Goal: Information Seeking & Learning: Understand process/instructions

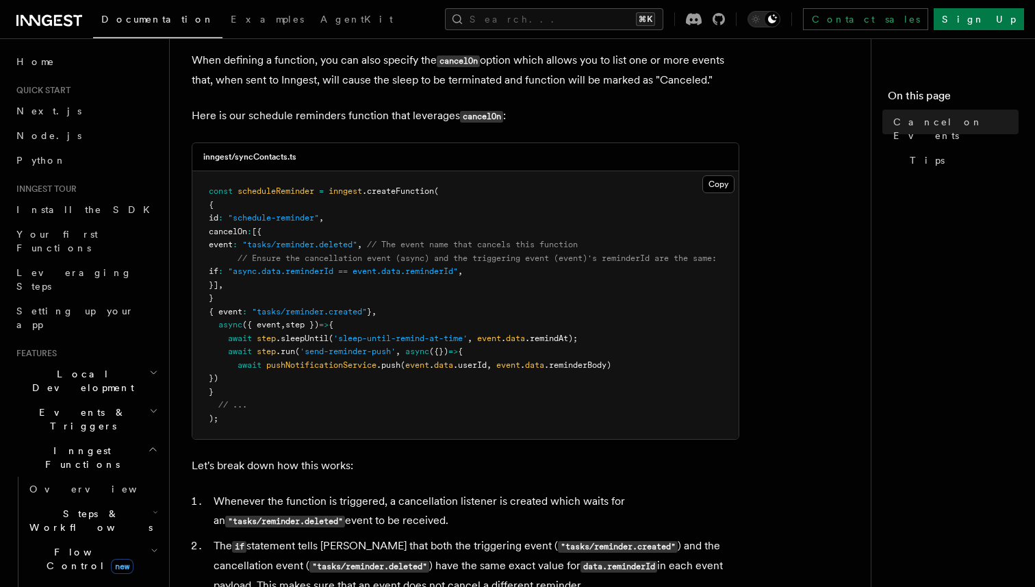
scroll to position [297, 0]
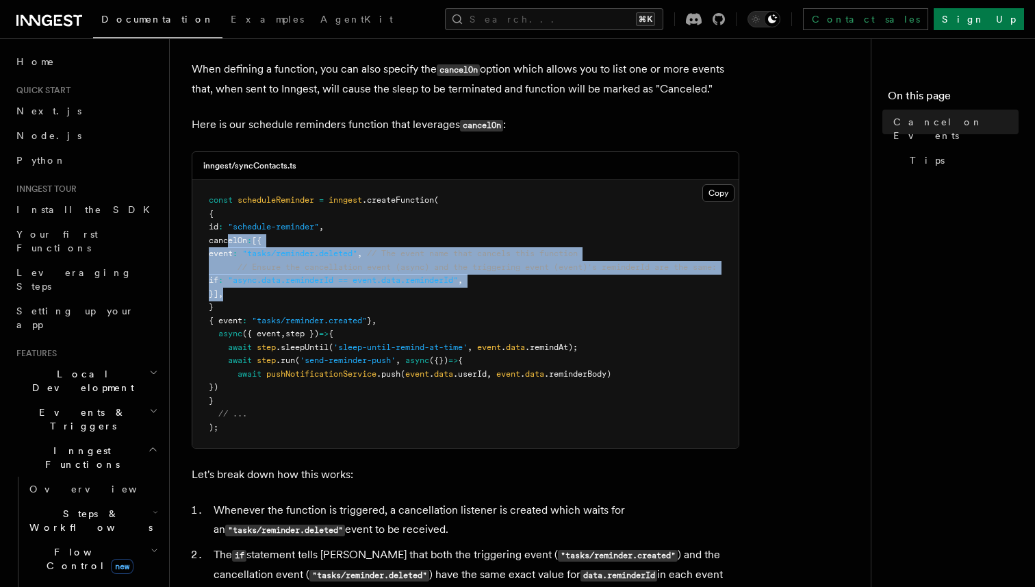
drag, startPoint x: 227, startPoint y: 240, endPoint x: 248, endPoint y: 295, distance: 58.7
click at [248, 295] on pre "const scheduleReminder = inngest .createFunction ( { id : "schedule-reminder" ,…" at bounding box center [465, 314] width 546 height 268
copy code "cancelOn : [{ event : "tasks/reminder.deleted" , // The event name that cancels…"
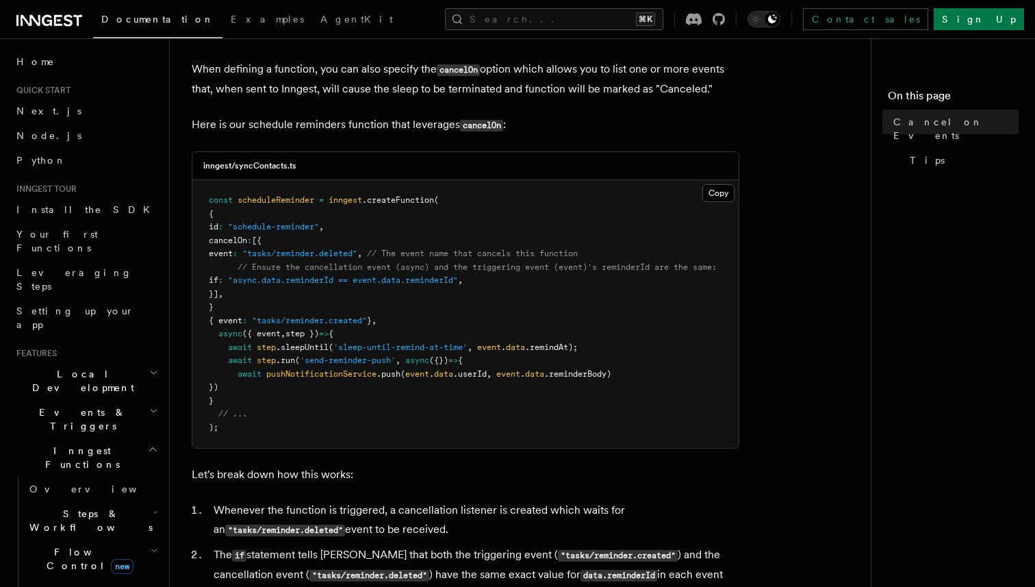
click at [489, 214] on pre "const scheduleReminder = inngest .createFunction ( { id : "schedule-reminder" ,…" at bounding box center [465, 314] width 546 height 268
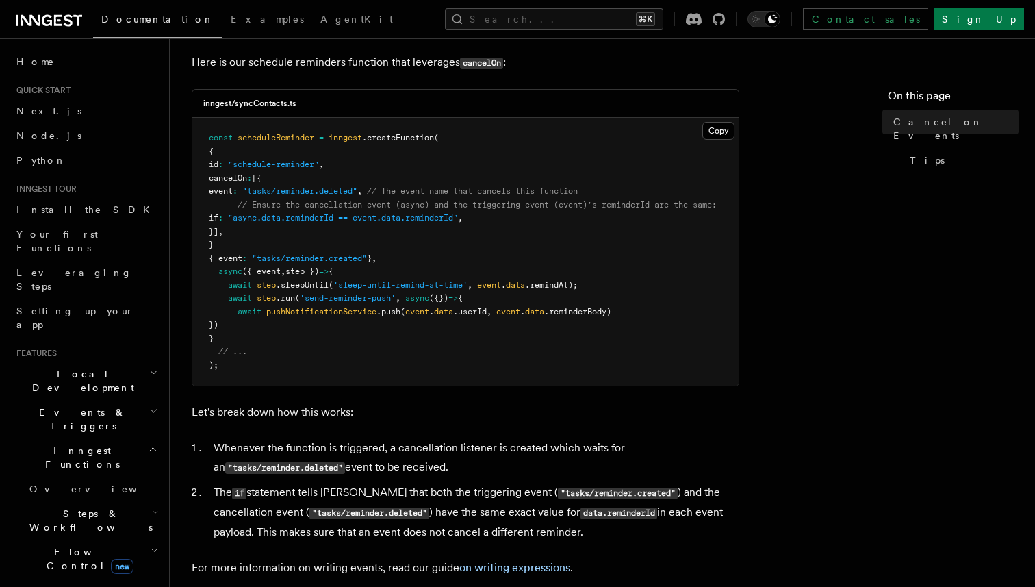
scroll to position [367, 0]
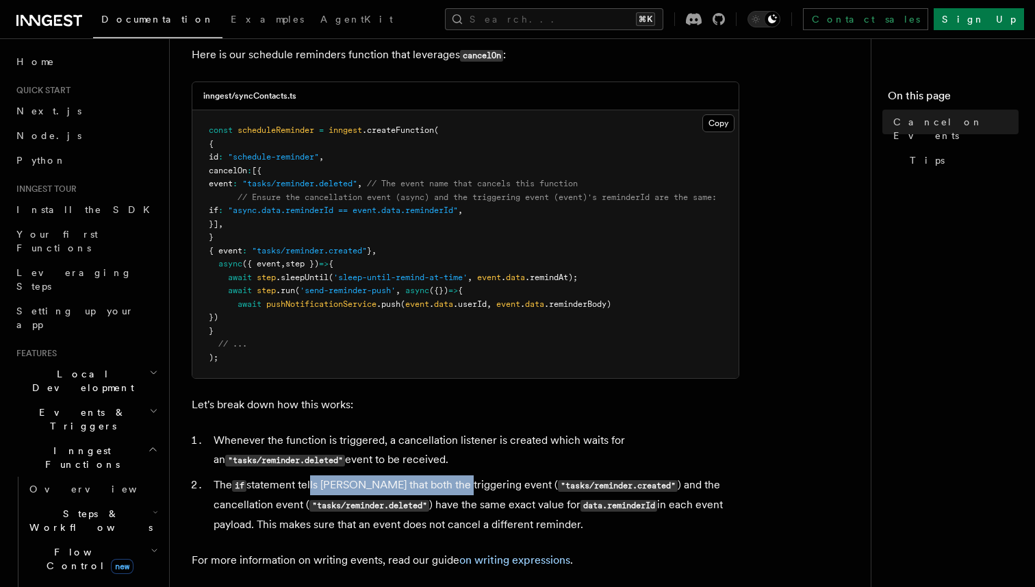
drag, startPoint x: 313, startPoint y: 485, endPoint x: 449, endPoint y: 490, distance: 136.3
click at [449, 490] on li "The if statement tells Inngest that both the triggering event ( "tasks/reminder…" at bounding box center [474, 504] width 530 height 59
click at [470, 489] on li "The if statement tells Inngest that both the triggering event ( "tasks/reminder…" at bounding box center [474, 504] width 530 height 59
click at [459, 488] on li "The if statement tells Inngest that both the triggering event ( "tasks/reminder…" at bounding box center [474, 504] width 530 height 59
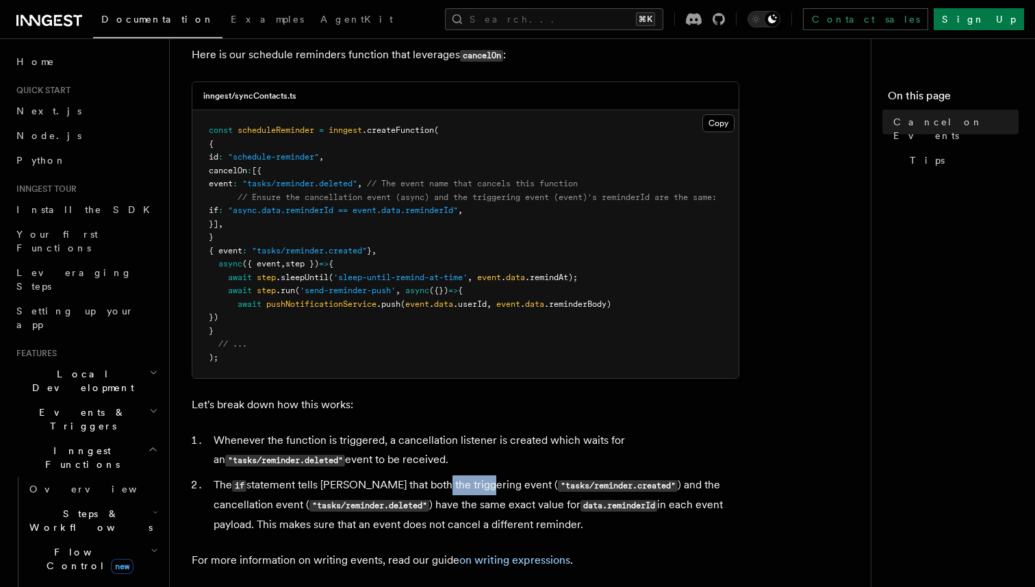
click at [495, 486] on li "The if statement tells Inngest that both the triggering event ( "tasks/reminder…" at bounding box center [474, 504] width 530 height 59
click at [580, 504] on code "data.reminderId" at bounding box center [618, 506] width 77 height 12
click at [580, 505] on code "data.reminderId" at bounding box center [618, 506] width 77 height 12
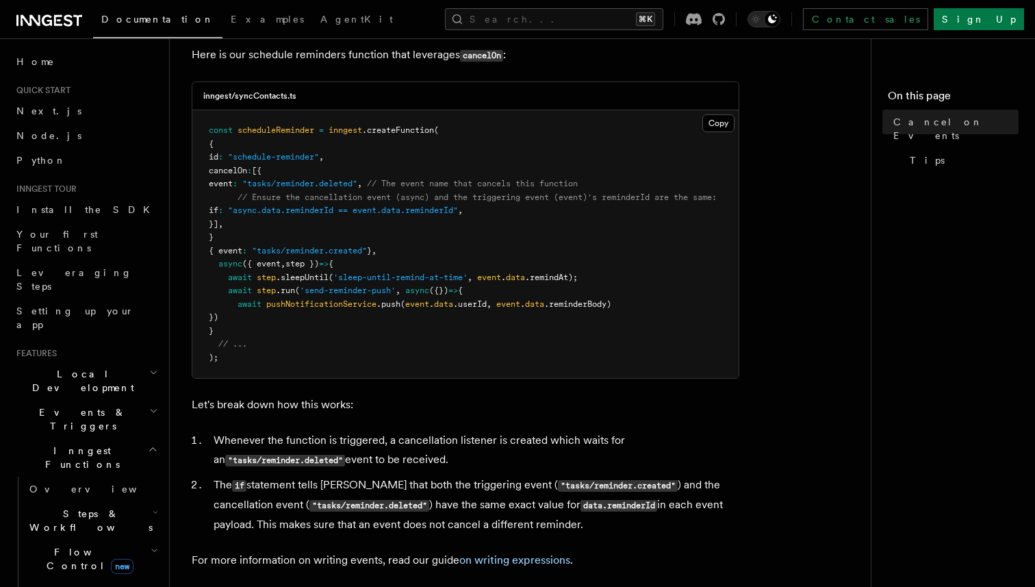
drag, startPoint x: 293, startPoint y: 527, endPoint x: 554, endPoint y: 527, distance: 260.8
click at [554, 527] on li "The if statement tells Inngest that both the triggering event ( "tasks/reminder…" at bounding box center [474, 504] width 530 height 59
click at [329, 526] on li "The if statement tells Inngest that both the triggering event ( "tasks/reminder…" at bounding box center [474, 504] width 530 height 59
click at [316, 525] on li "The if statement tells Inngest that both the triggering event ( "tasks/reminder…" at bounding box center [474, 504] width 530 height 59
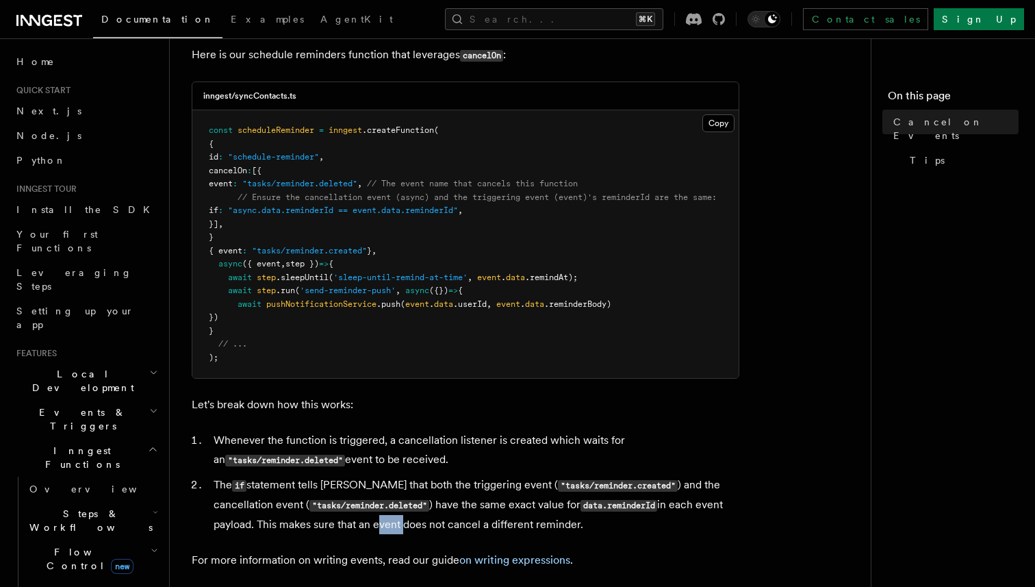
click at [404, 526] on li "The if statement tells Inngest that both the triggering event ( "tasks/reminder…" at bounding box center [474, 504] width 530 height 59
click at [453, 530] on li "The if statement tells Inngest that both the triggering event ( "tasks/reminder…" at bounding box center [474, 504] width 530 height 59
click at [488, 529] on li "The if statement tells Inngest that both the triggering event ( "tasks/reminder…" at bounding box center [474, 504] width 530 height 59
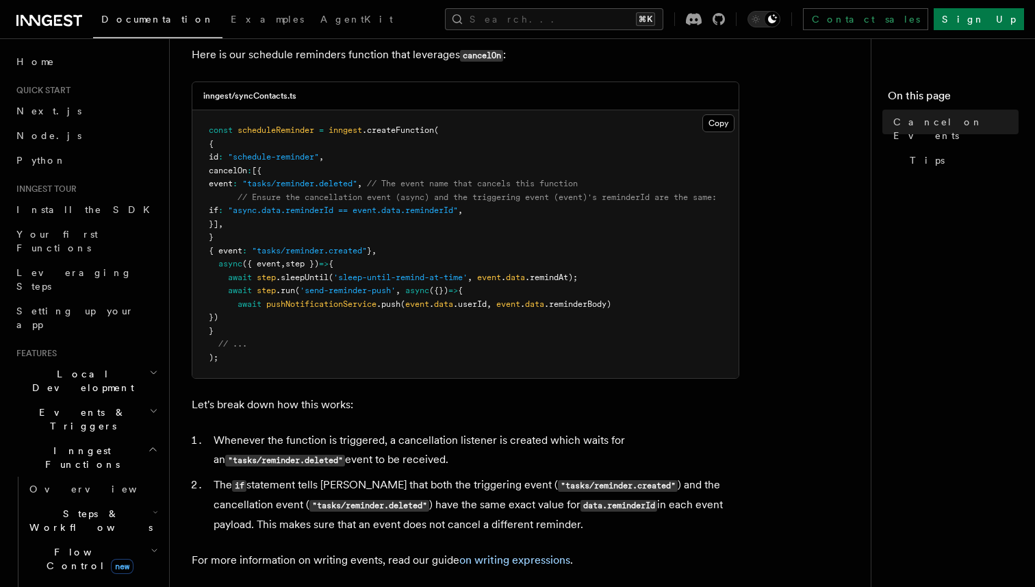
click at [488, 529] on li "The if statement tells Inngest that both the triggering event ( "tasks/reminder…" at bounding box center [474, 504] width 530 height 59
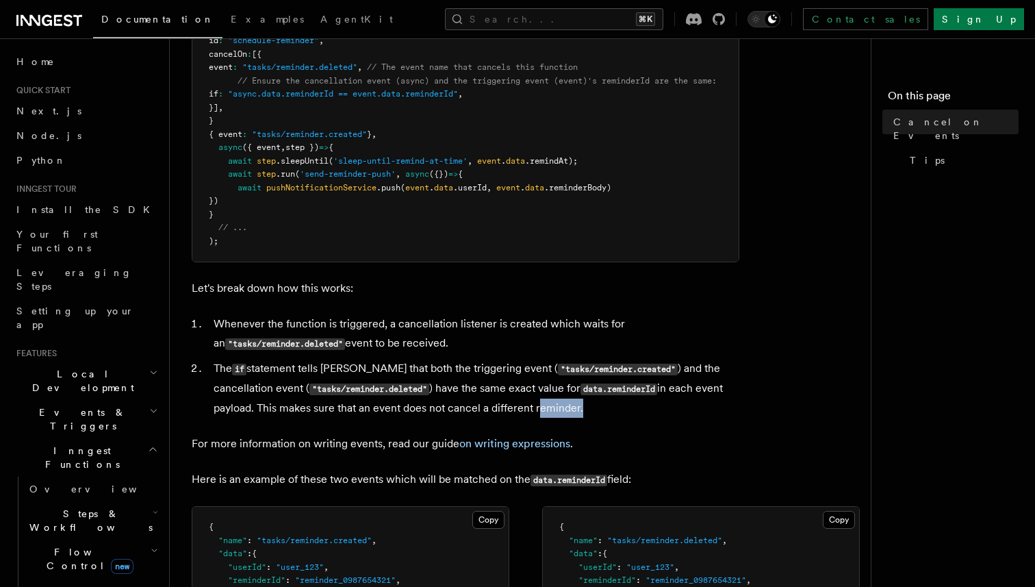
scroll to position [491, 0]
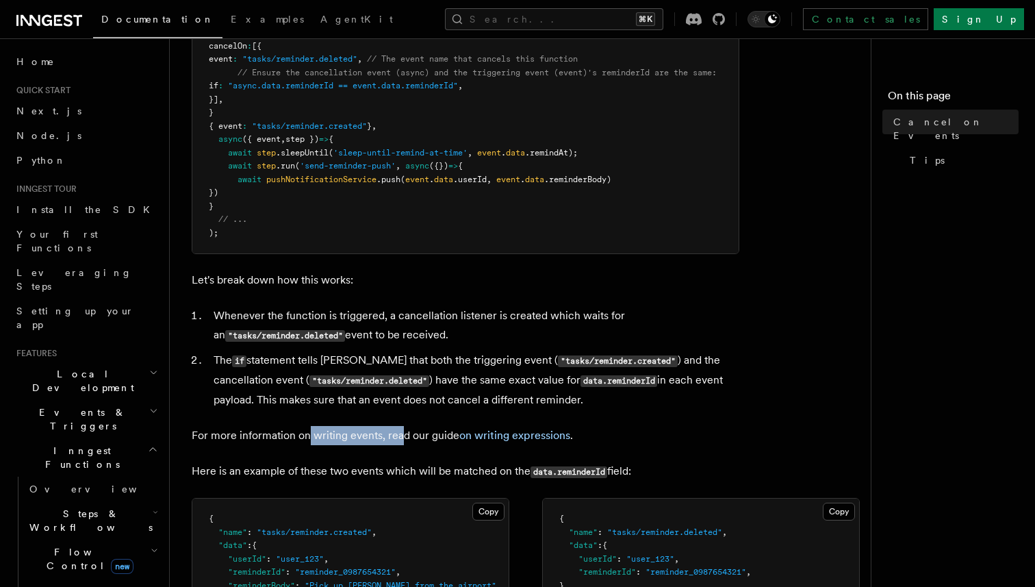
drag, startPoint x: 309, startPoint y: 435, endPoint x: 399, endPoint y: 437, distance: 89.7
click at [399, 437] on p "For more information on writing events, read our guide on writing expressions ." at bounding box center [466, 435] width 548 height 19
click at [418, 437] on p "For more information on writing events, read our guide on writing expressions ." at bounding box center [466, 435] width 548 height 19
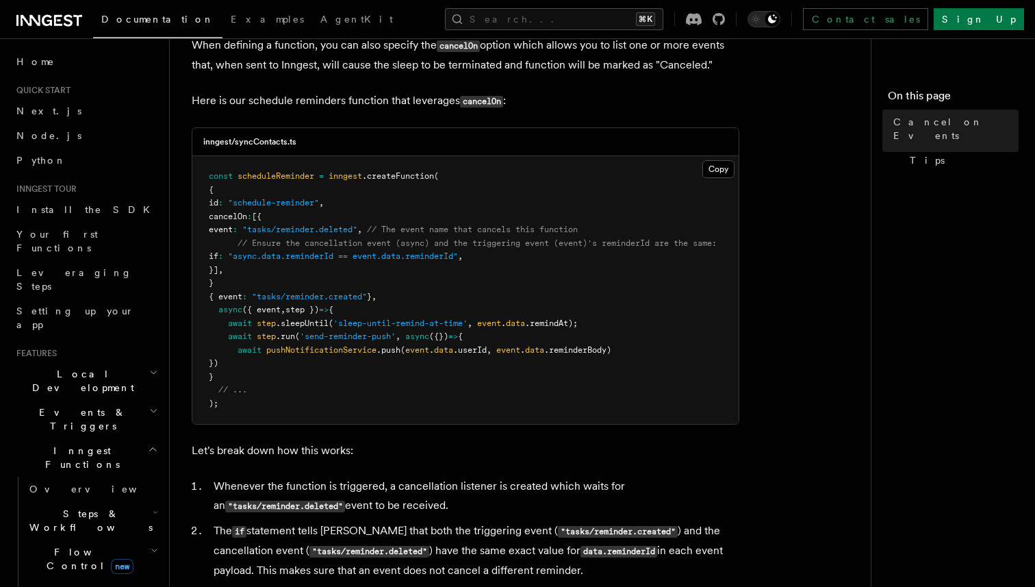
scroll to position [287, 0]
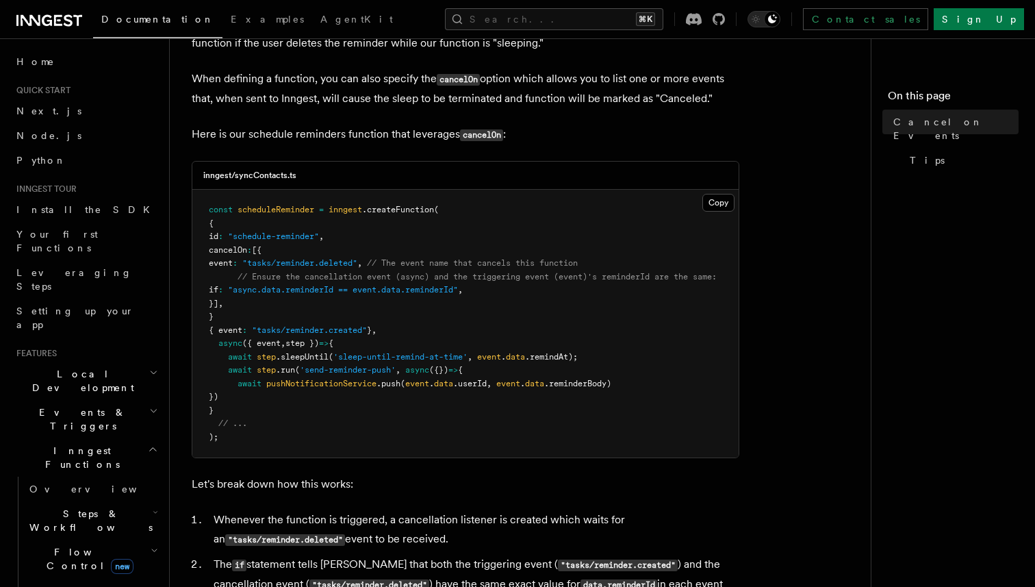
click at [424, 128] on p "Here is our schedule reminders function that leverages cancelOn :" at bounding box center [466, 135] width 548 height 20
